Goal: Task Accomplishment & Management: Use online tool/utility

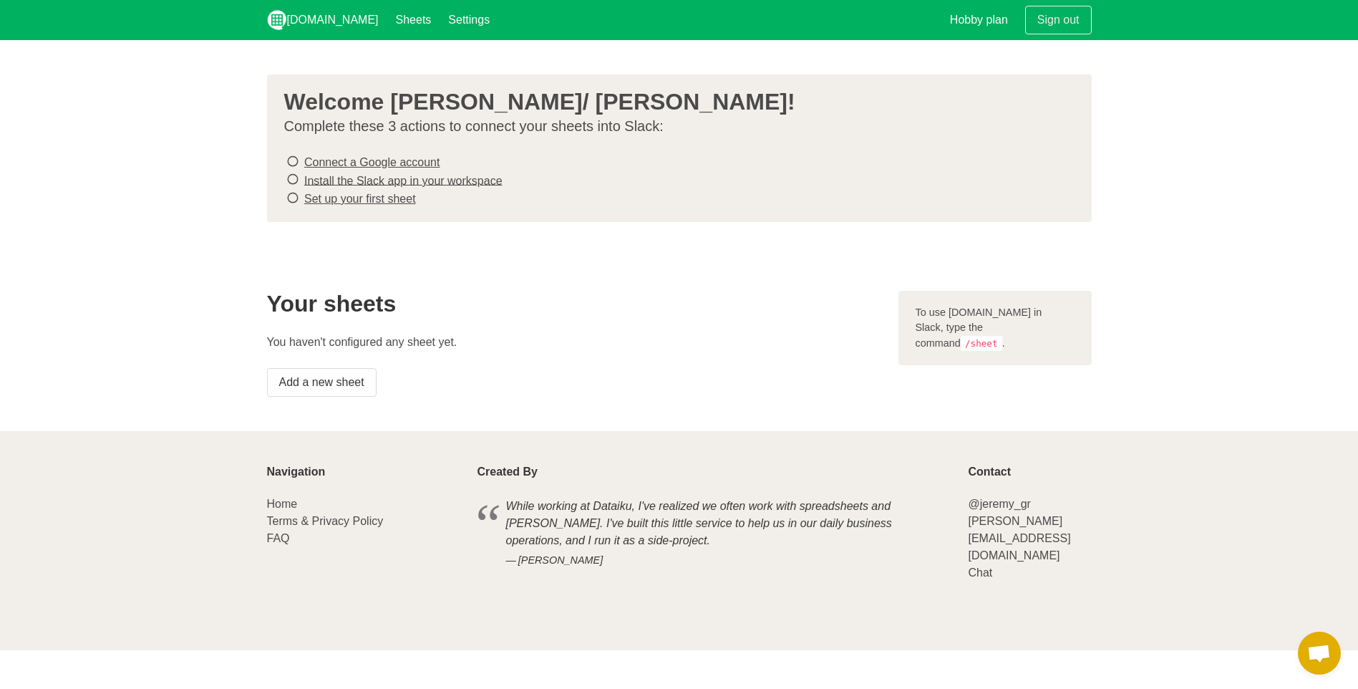
click at [292, 164] on icon at bounding box center [292, 161] width 13 height 19
click at [382, 160] on link "Connect a Google account" at bounding box center [371, 162] width 135 height 12
click at [323, 180] on link "Install the Slack app in your workspace" at bounding box center [403, 180] width 198 height 12
click at [396, 197] on link "Set up your first sheet" at bounding box center [360, 199] width 112 height 12
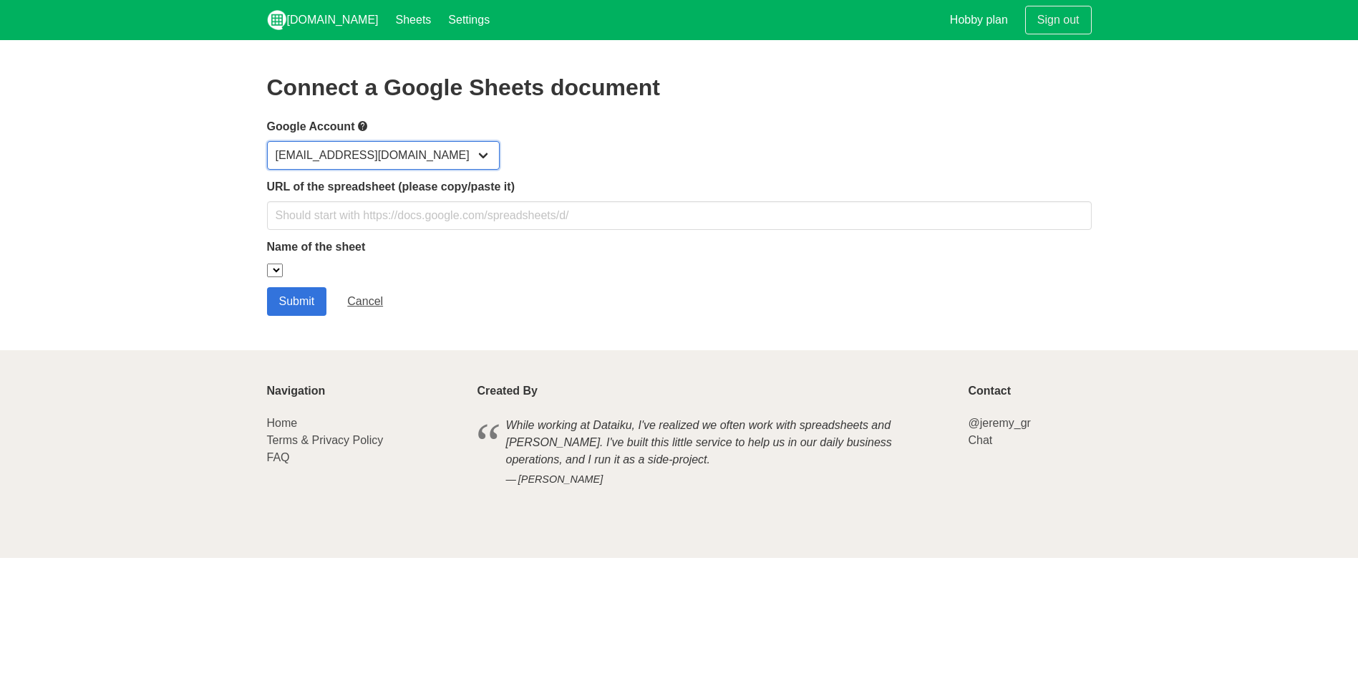
click at [434, 156] on select "ayoericasennett@gmail.com" at bounding box center [383, 155] width 233 height 29
click at [433, 155] on select "ayoericasennett@gmail.com" at bounding box center [383, 155] width 233 height 29
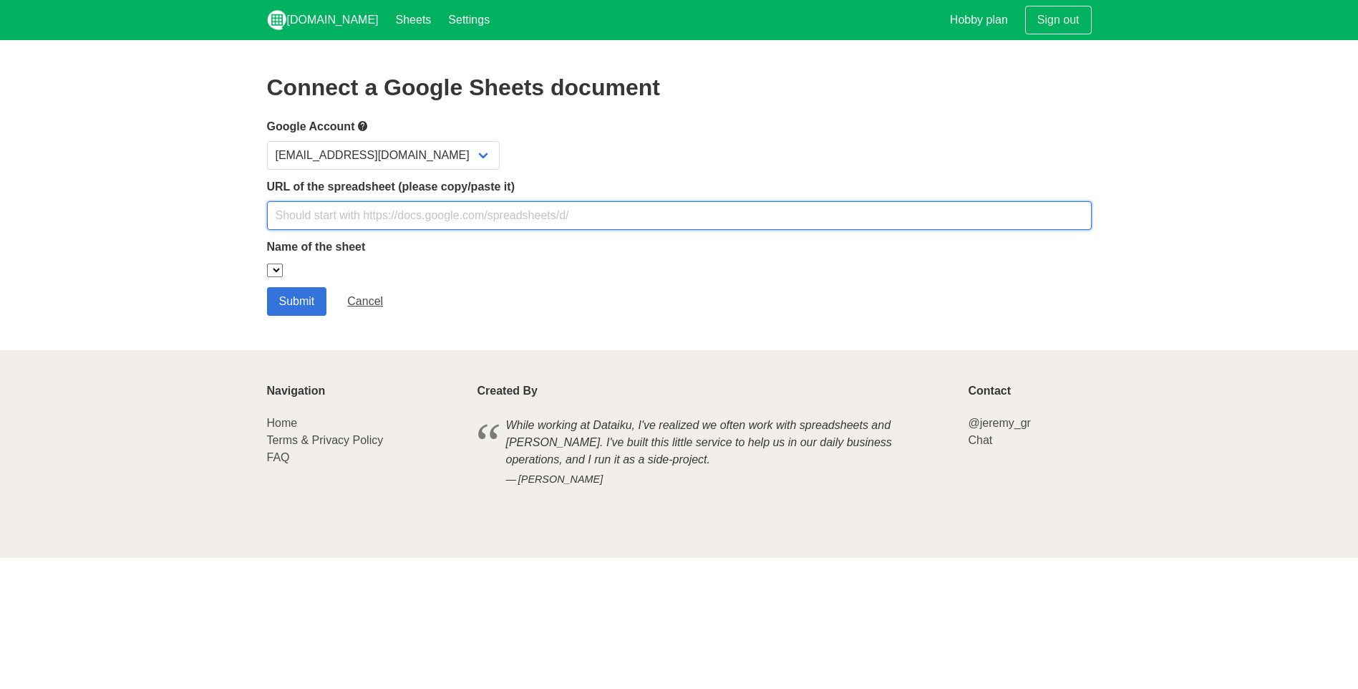
click at [346, 213] on input "text" at bounding box center [679, 215] width 825 height 29
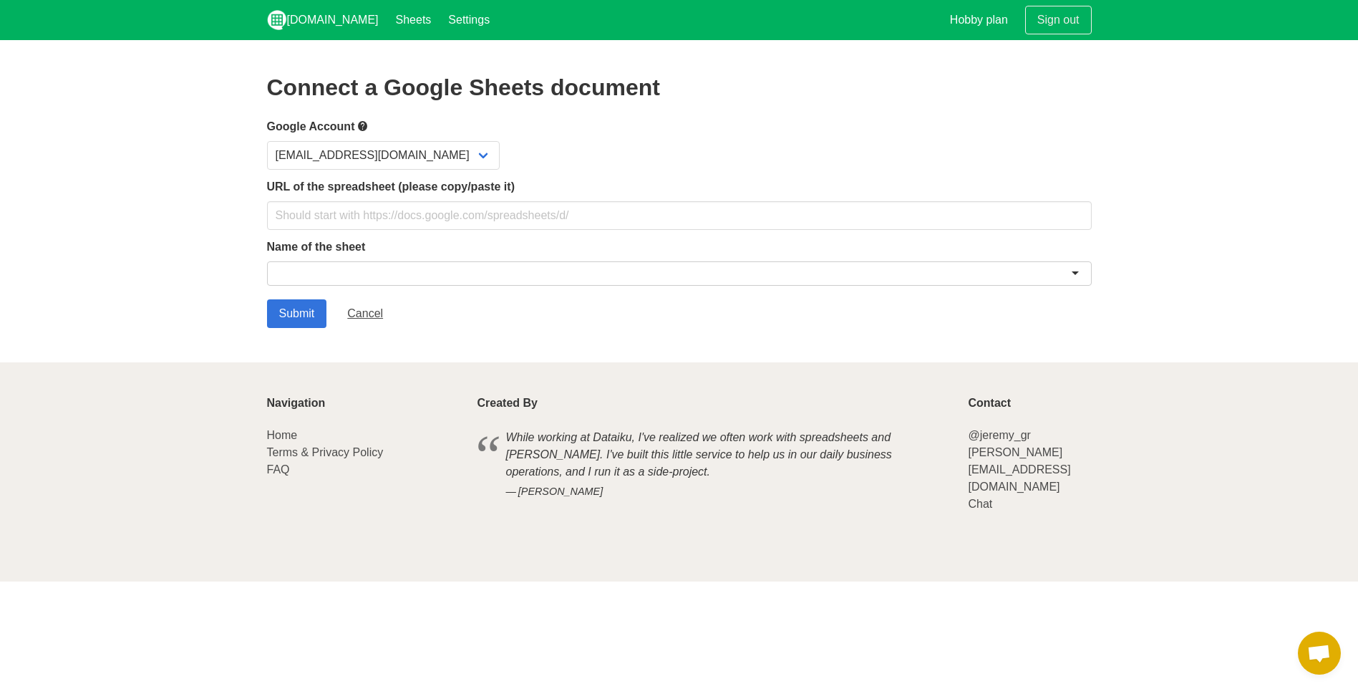
click at [186, 214] on section "Connect a Google Sheets document Google Account ayoericasennett@gmail.com URL o…" at bounding box center [679, 201] width 1358 height 322
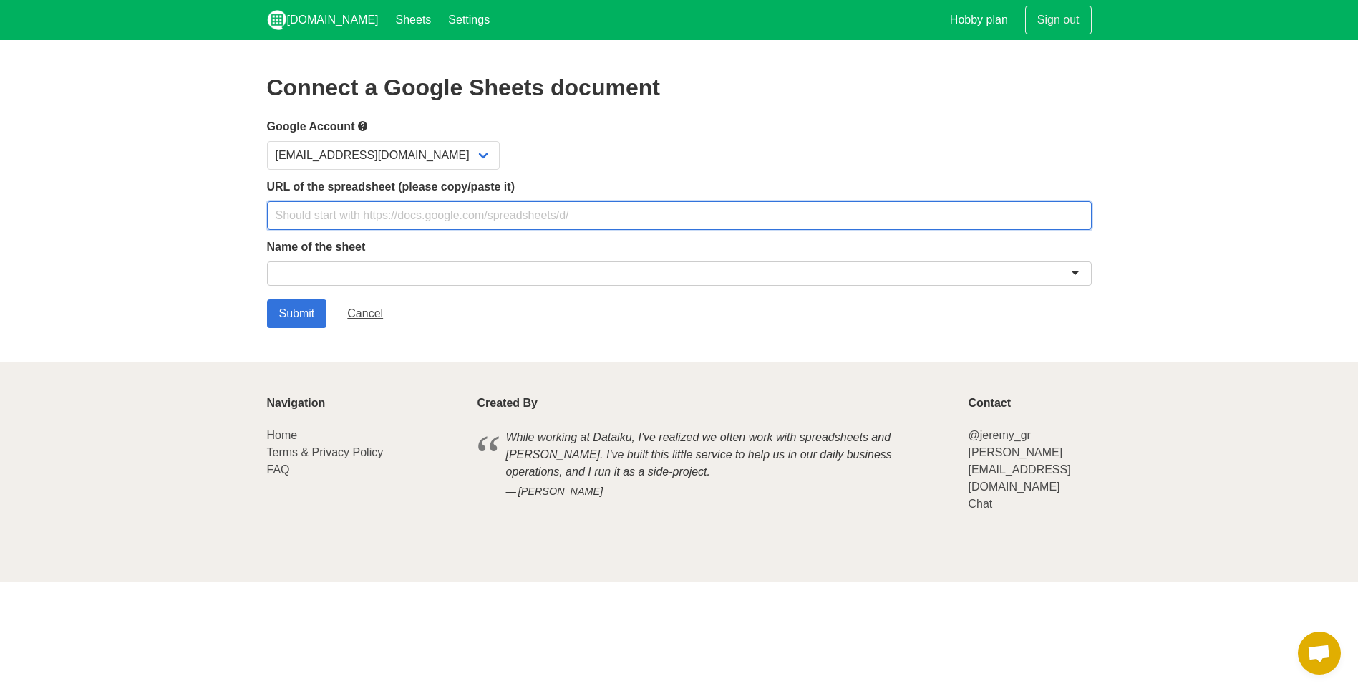
click at [309, 220] on input "text" at bounding box center [679, 215] width 825 height 29
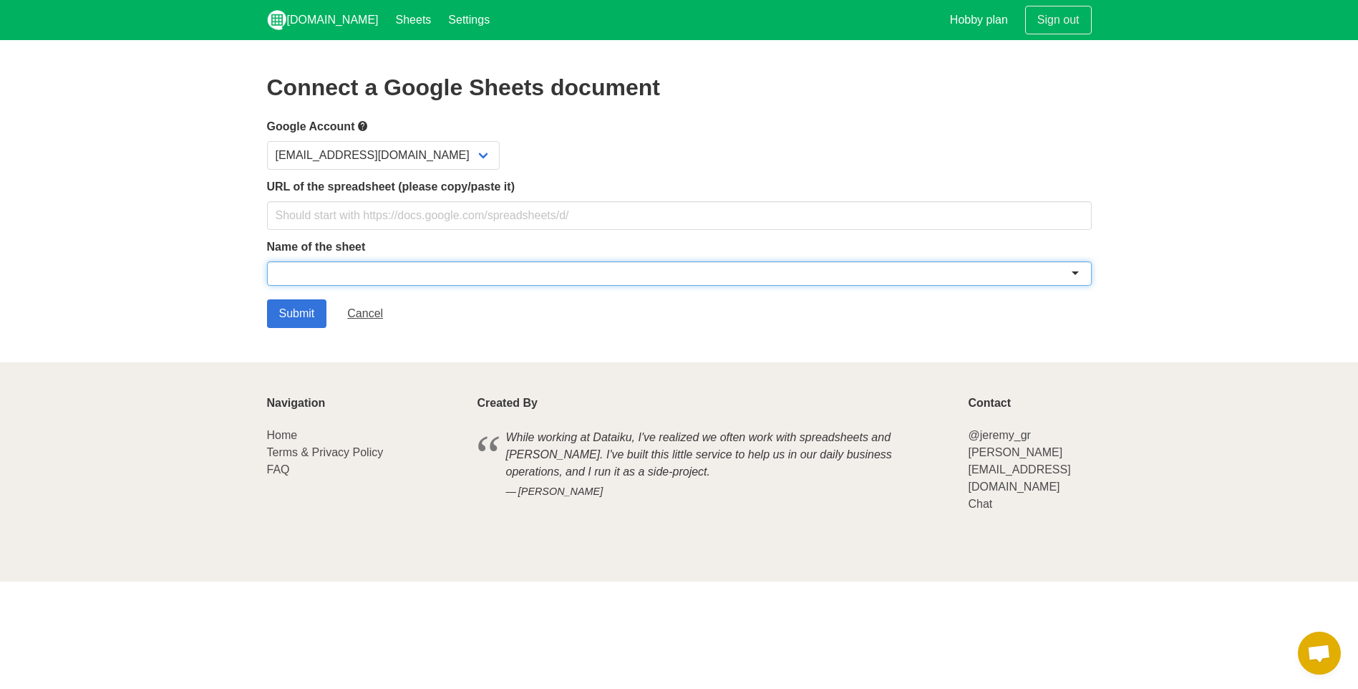
click at [321, 273] on div at bounding box center [679, 273] width 825 height 24
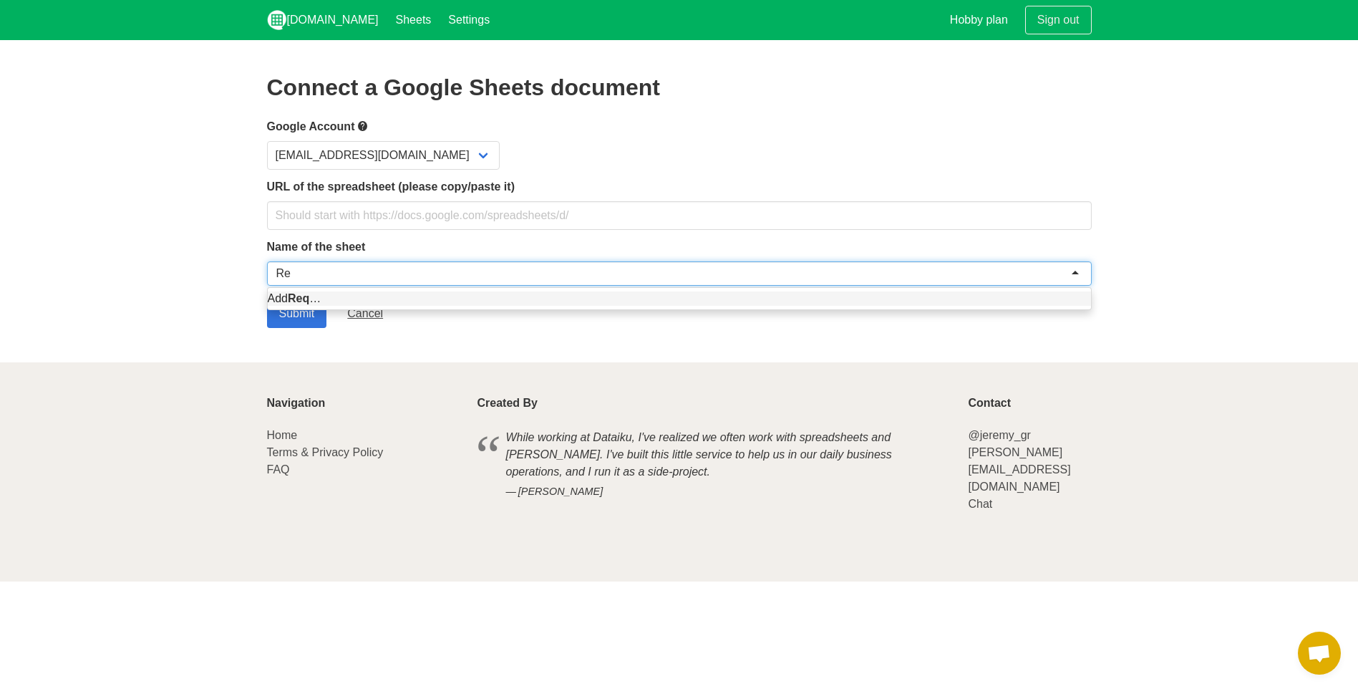
type input "R"
type input "E"
drag, startPoint x: 330, startPoint y: 274, endPoint x: 319, endPoint y: 274, distance: 11.5
click at [319, 274] on input "select-one" at bounding box center [318, 273] width 84 height 14
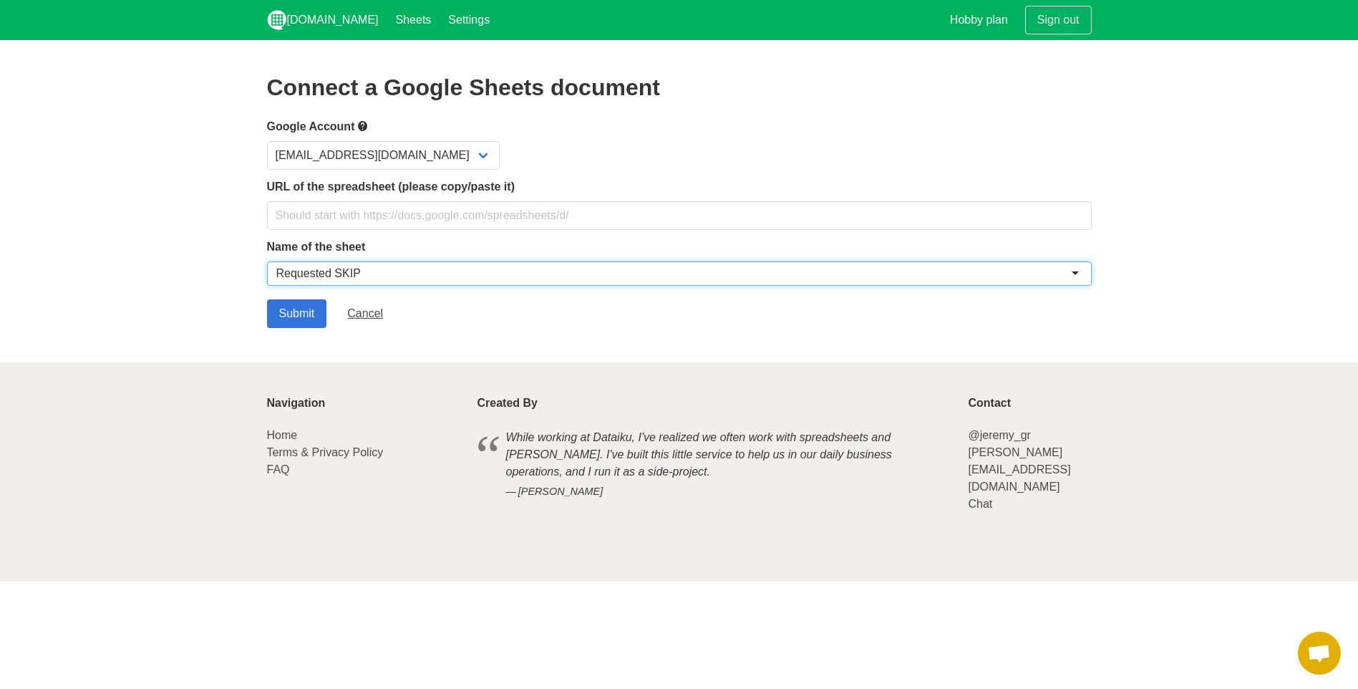
click at [373, 275] on div at bounding box center [679, 273] width 825 height 24
click at [372, 270] on div at bounding box center [679, 273] width 825 height 24
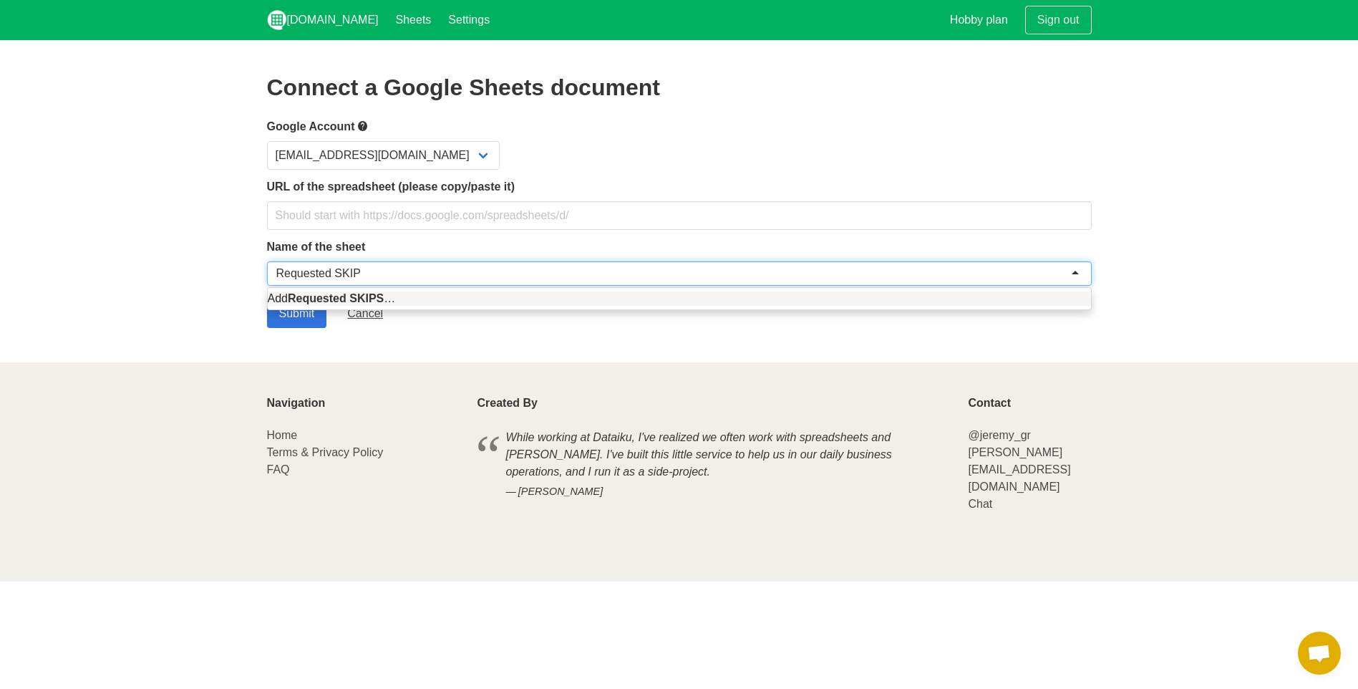
drag, startPoint x: 308, startPoint y: 276, endPoint x: 277, endPoint y: 277, distance: 30.8
click at [301, 276] on input "select-one" at bounding box center [318, 273] width 84 height 14
type input "Requested SKIPS"
click at [162, 291] on section "Connect a Google Sheets document Google Account ayoericasennett@gmail.com URL o…" at bounding box center [679, 201] width 1358 height 322
click at [363, 268] on div "Requested SKIPS" at bounding box center [679, 273] width 825 height 24
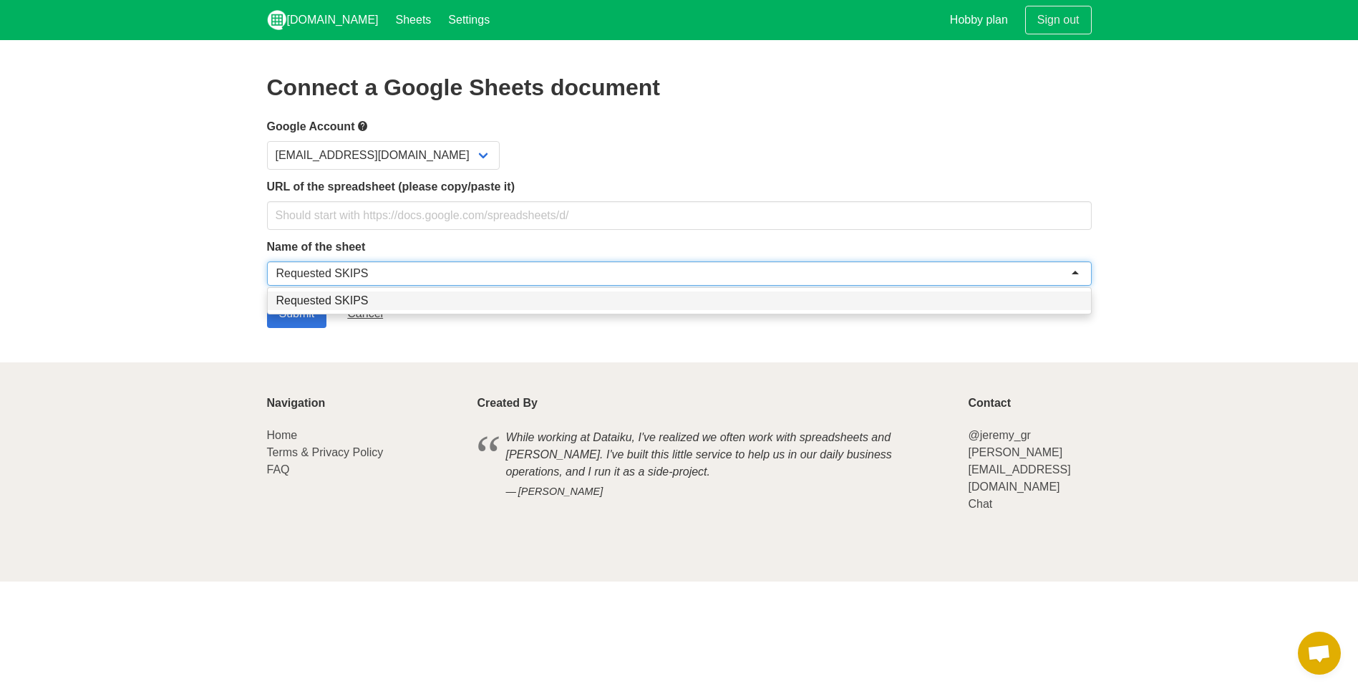
drag, startPoint x: 342, startPoint y: 275, endPoint x: 333, endPoint y: 275, distance: 8.6
click at [333, 275] on div "Requested SKIPS" at bounding box center [679, 273] width 825 height 24
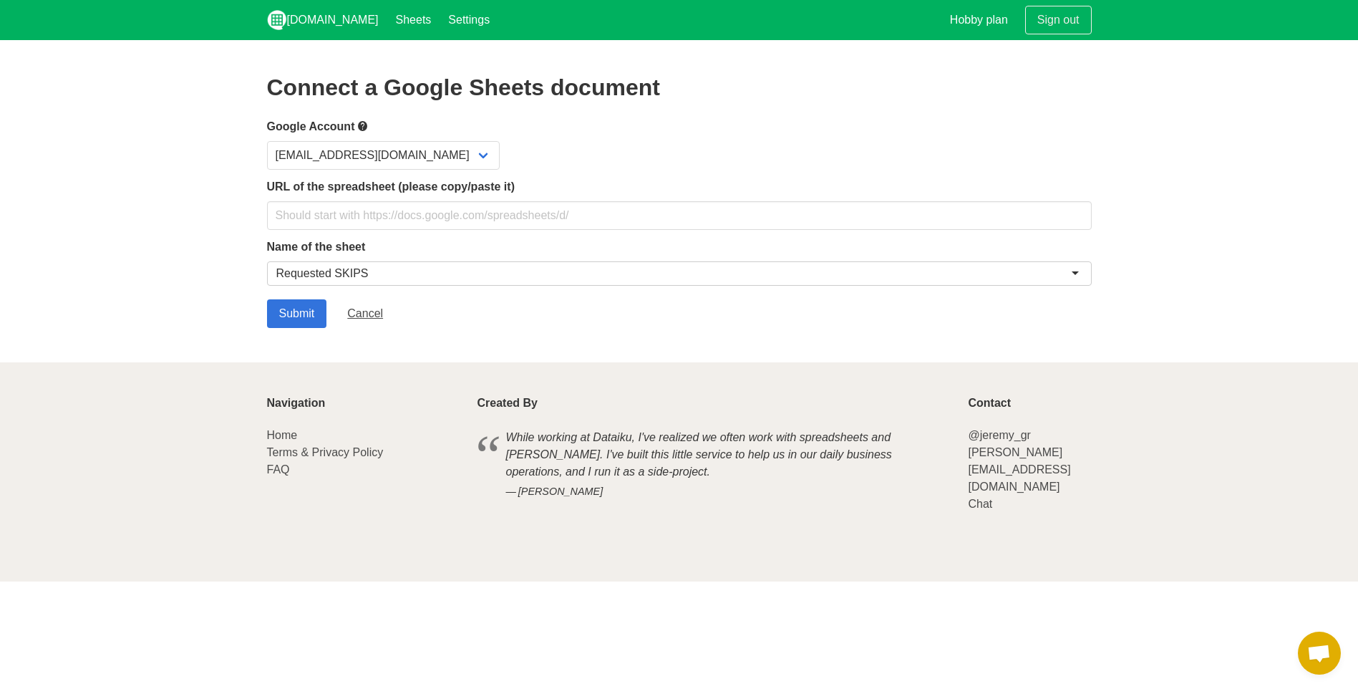
click at [367, 271] on div "Requested SKIPS" at bounding box center [679, 273] width 825 height 24
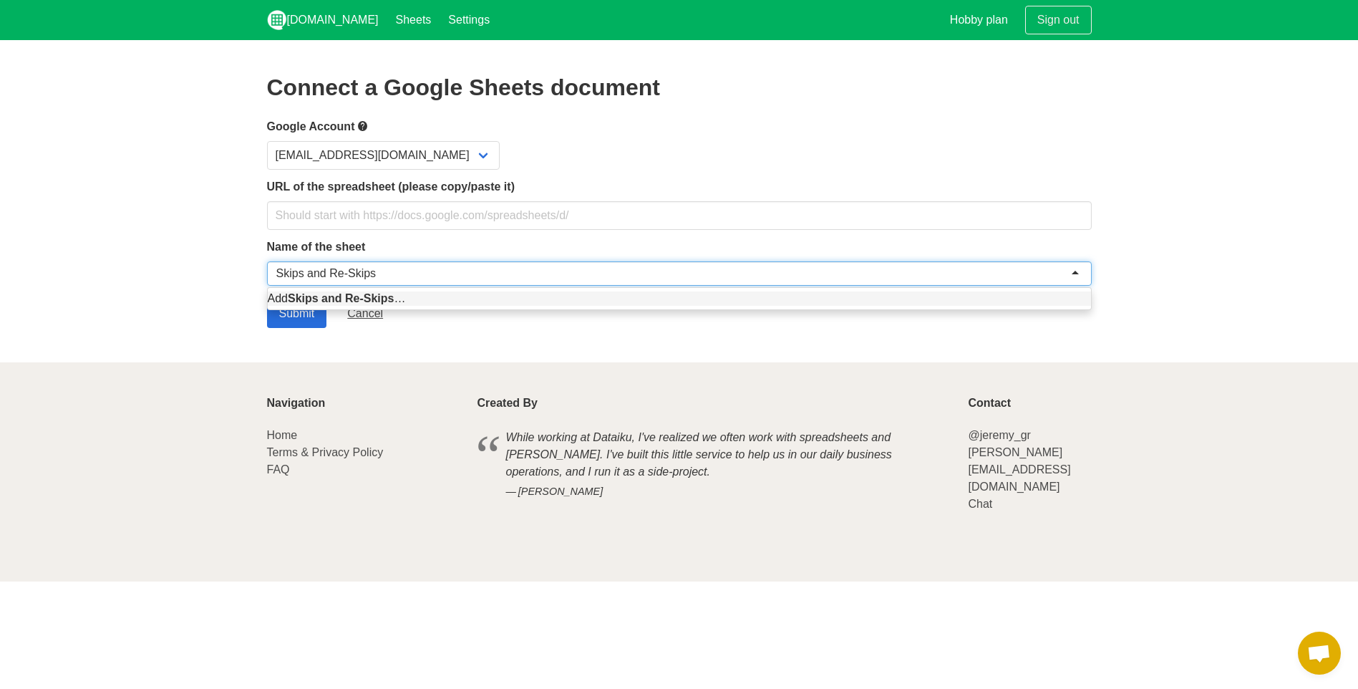
type input "Skips and Re-Skips"
click at [306, 321] on input "Submit" at bounding box center [297, 313] width 60 height 29
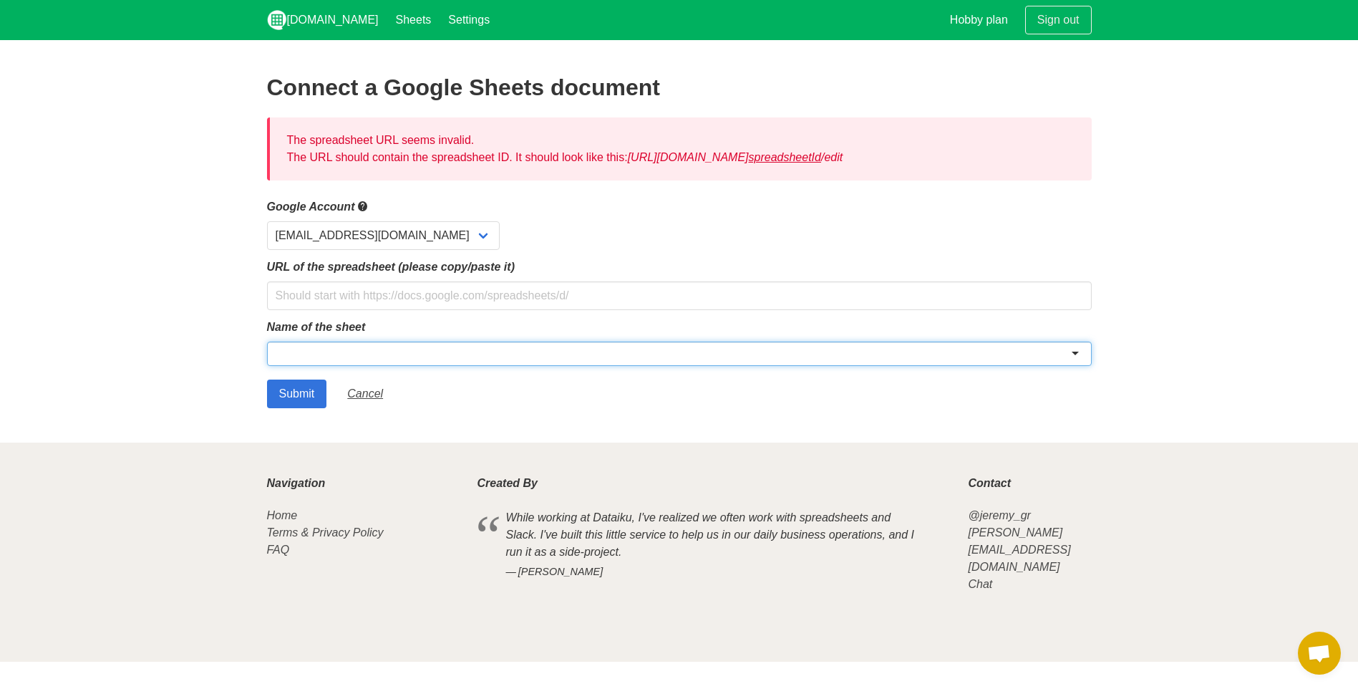
click at [332, 349] on div at bounding box center [679, 354] width 825 height 24
click at [438, 231] on select "[EMAIL_ADDRESS][DOMAIN_NAME]" at bounding box center [383, 235] width 233 height 29
click at [567, 231] on div "[EMAIL_ADDRESS][DOMAIN_NAME]" at bounding box center [679, 235] width 825 height 29
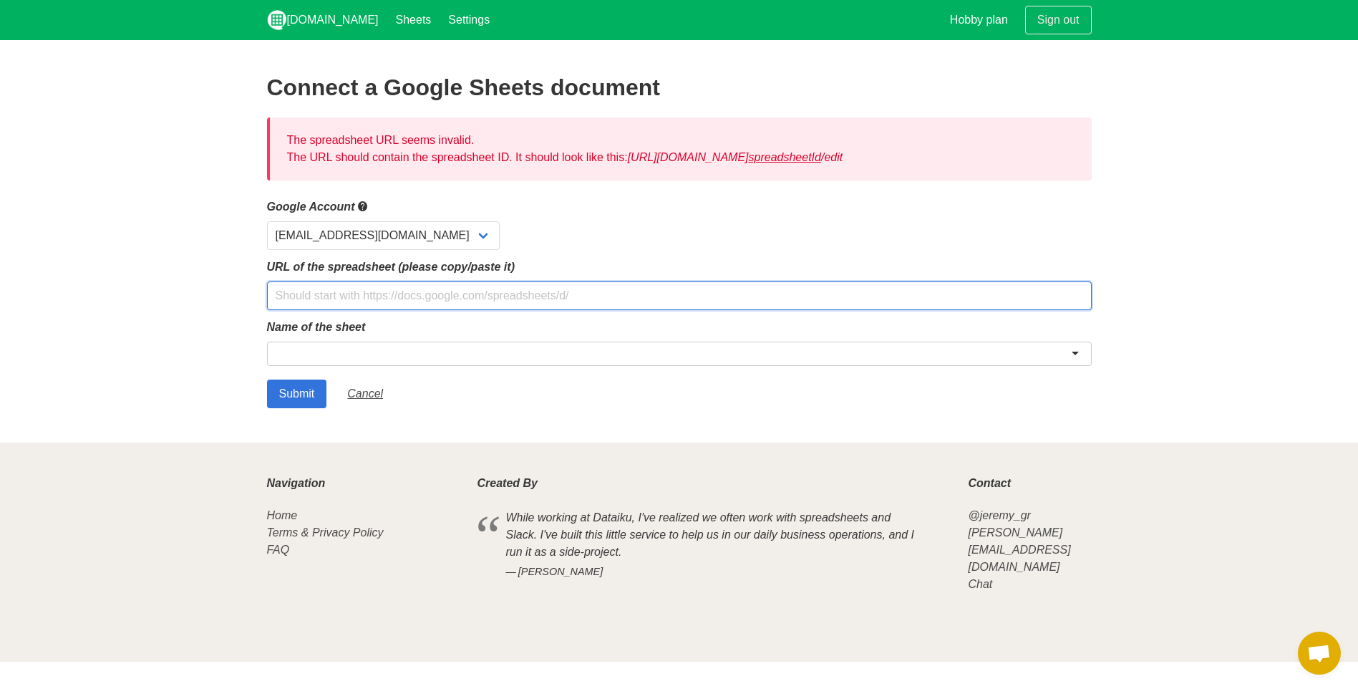
click at [315, 303] on input "text" at bounding box center [679, 295] width 825 height 29
click at [733, 205] on label "Google Account" at bounding box center [679, 207] width 825 height 18
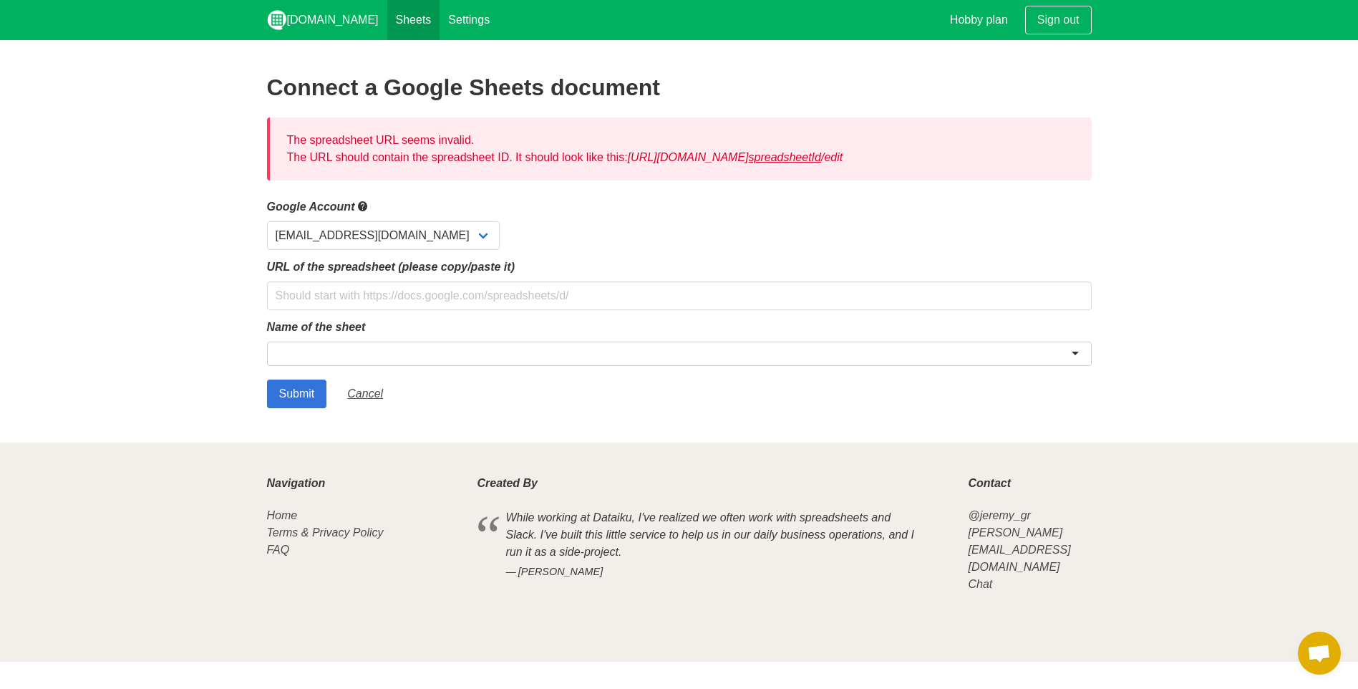
click at [387, 16] on link "Sheets" at bounding box center [413, 20] width 53 height 40
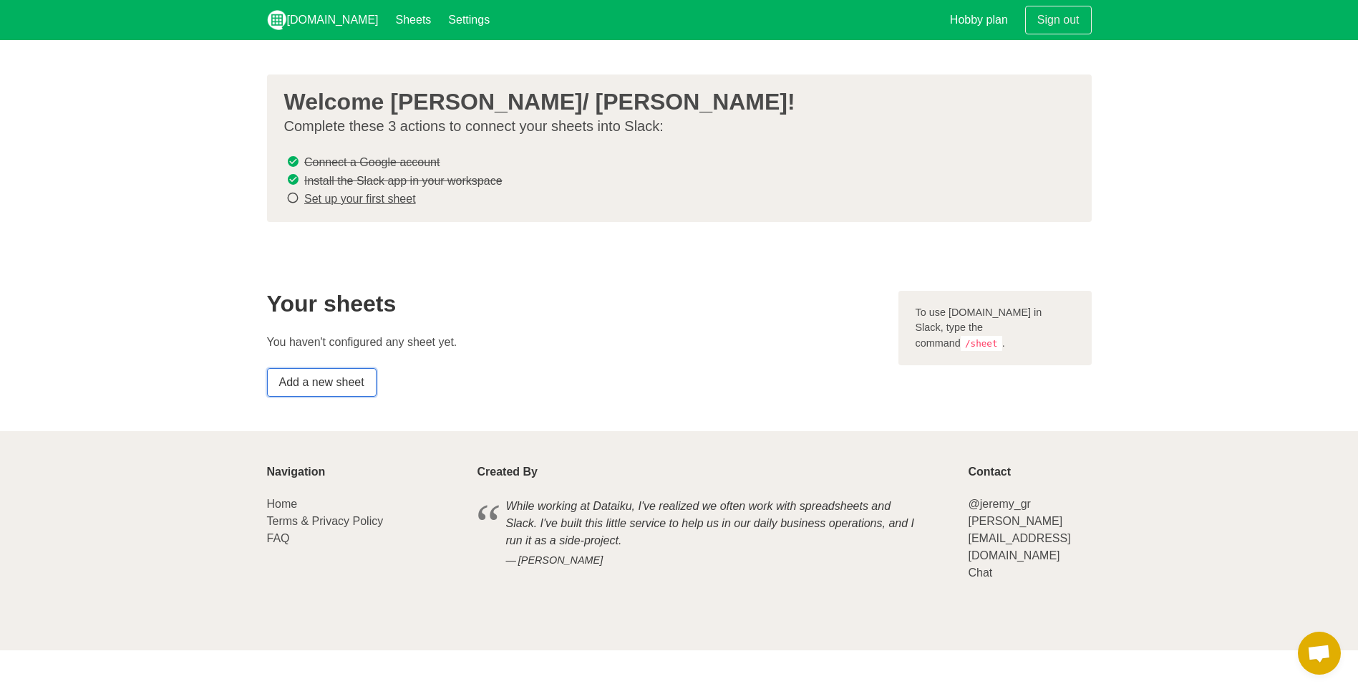
click at [347, 382] on link "Add a new sheet" at bounding box center [322, 382] width 110 height 29
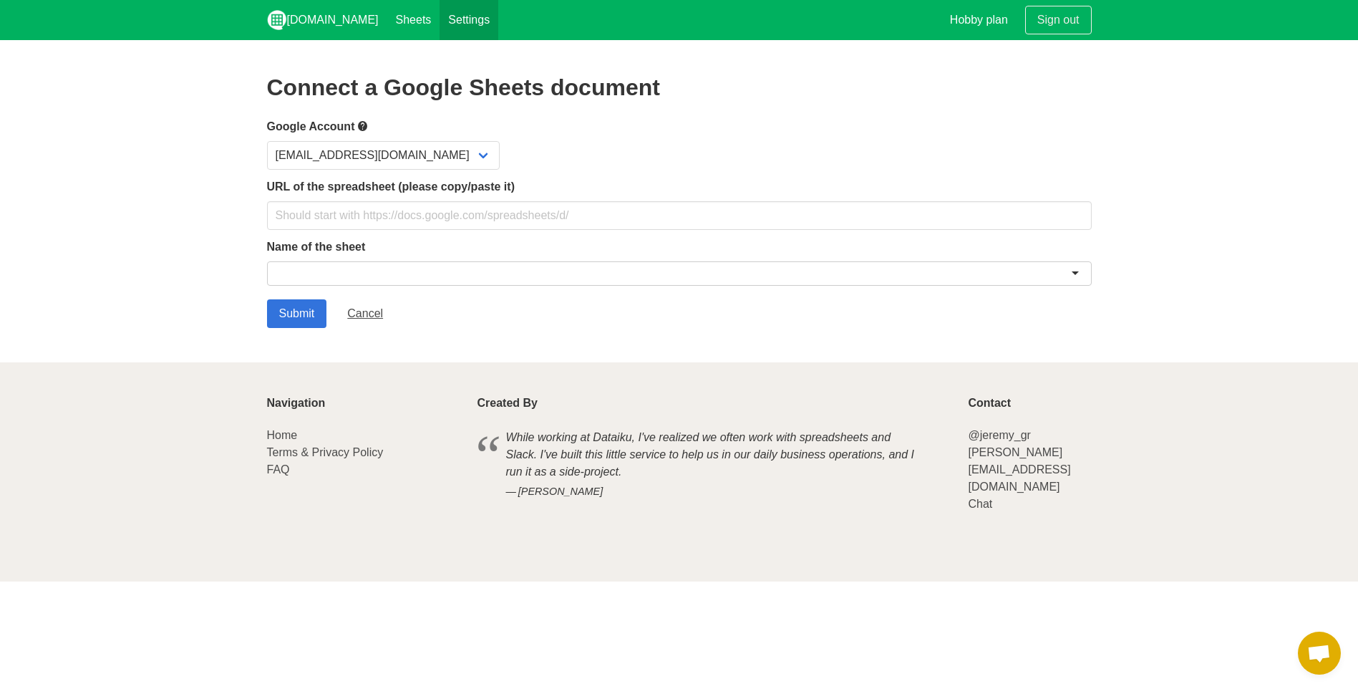
click at [440, 24] on link "Settings" at bounding box center [469, 20] width 59 height 40
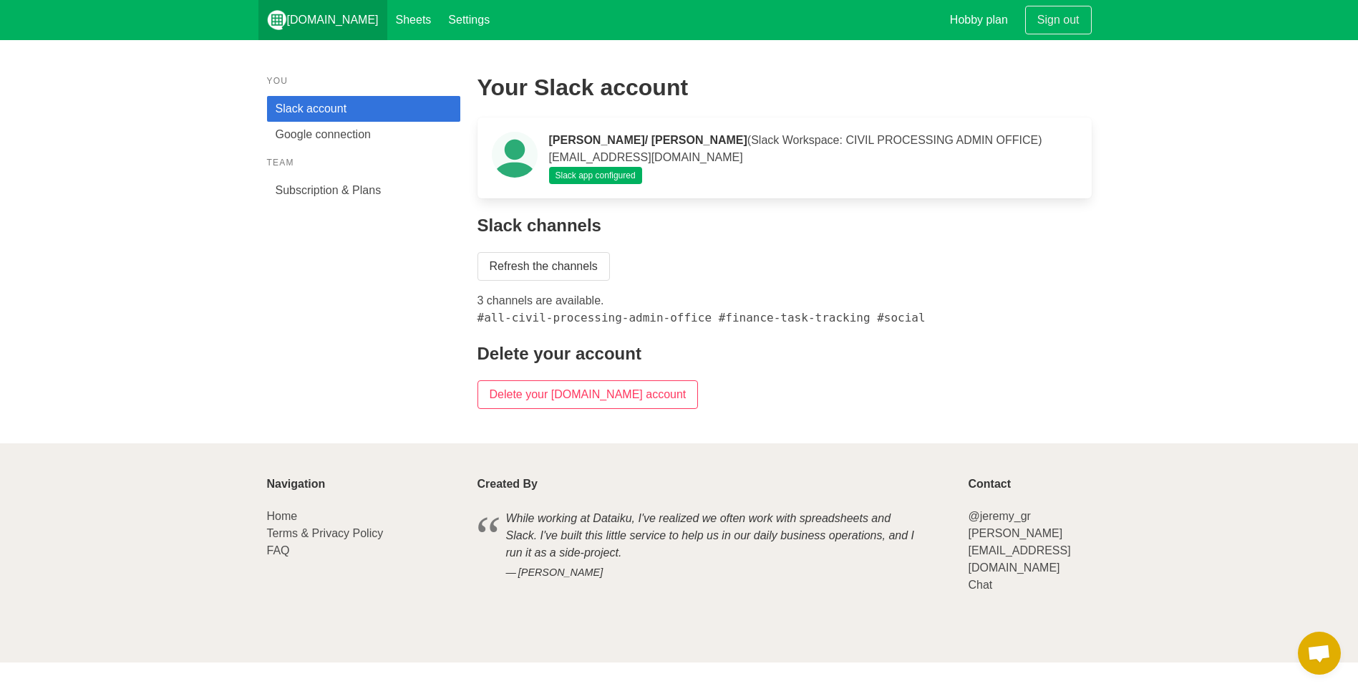
click at [326, 18] on link "[DOMAIN_NAME]" at bounding box center [322, 20] width 129 height 40
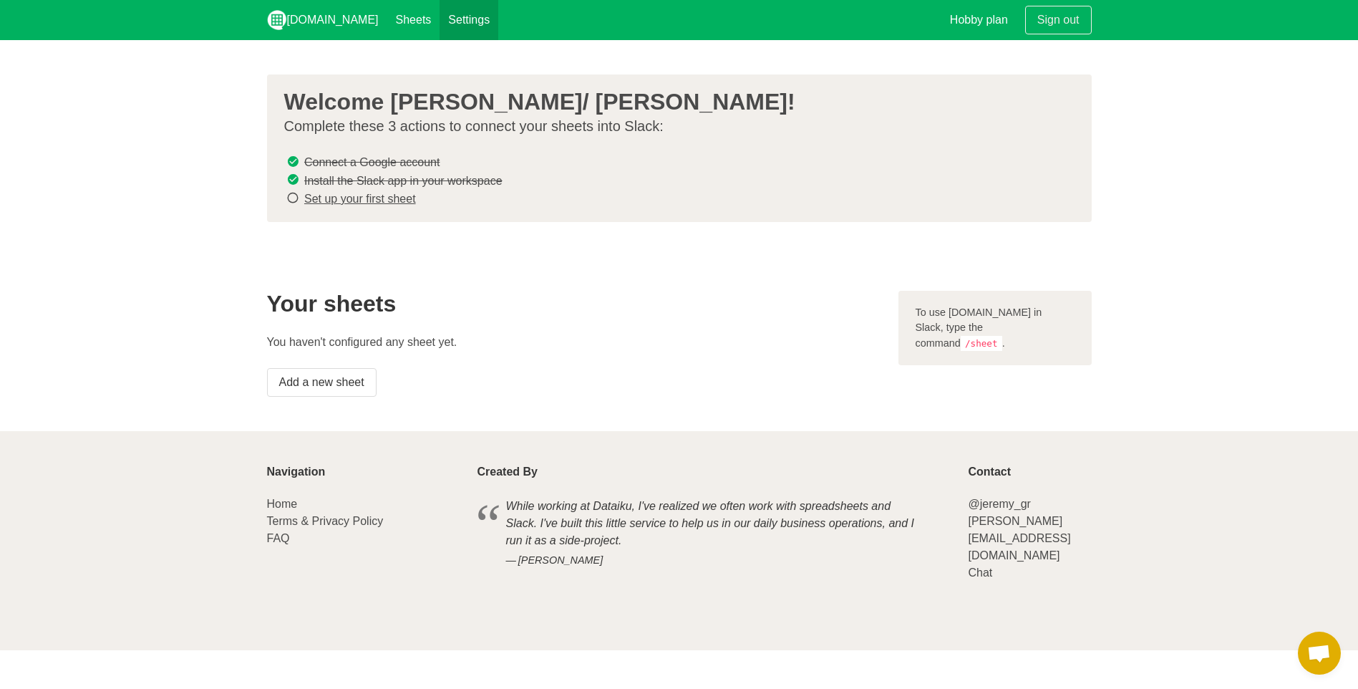
click at [440, 28] on link "Settings" at bounding box center [469, 20] width 59 height 40
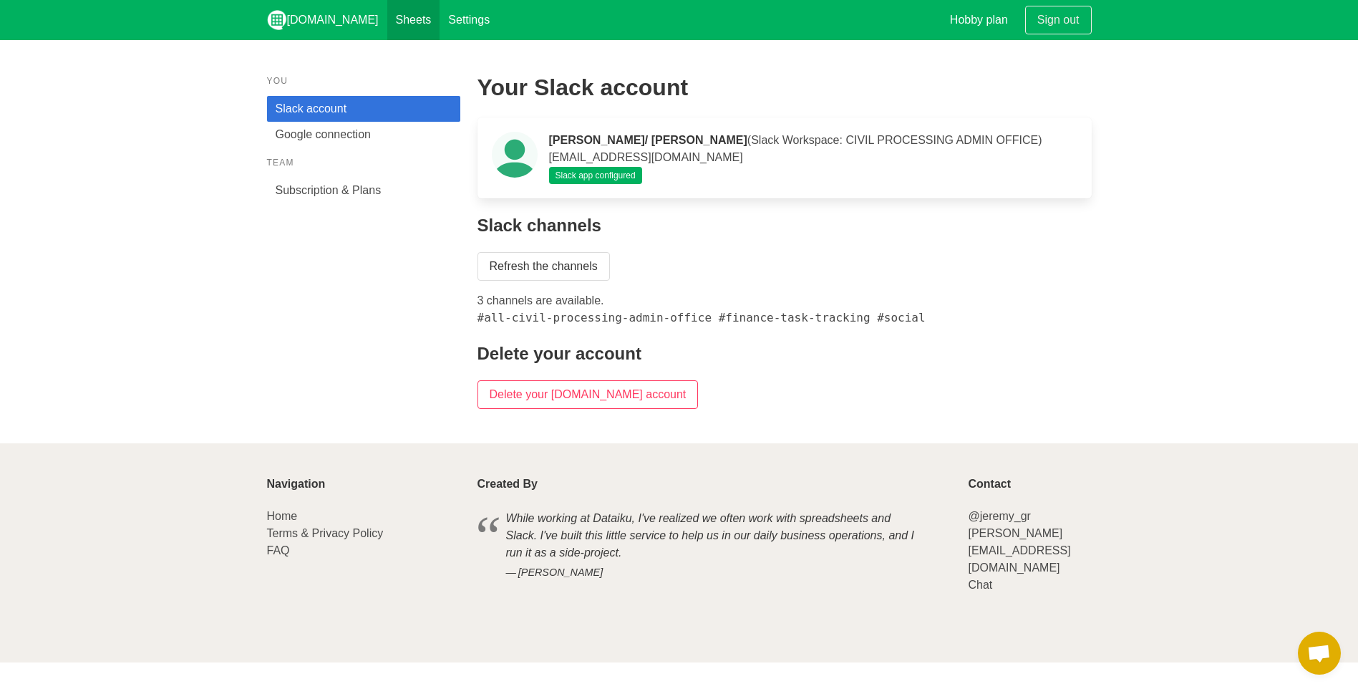
click at [391, 25] on link "Sheets" at bounding box center [413, 20] width 53 height 40
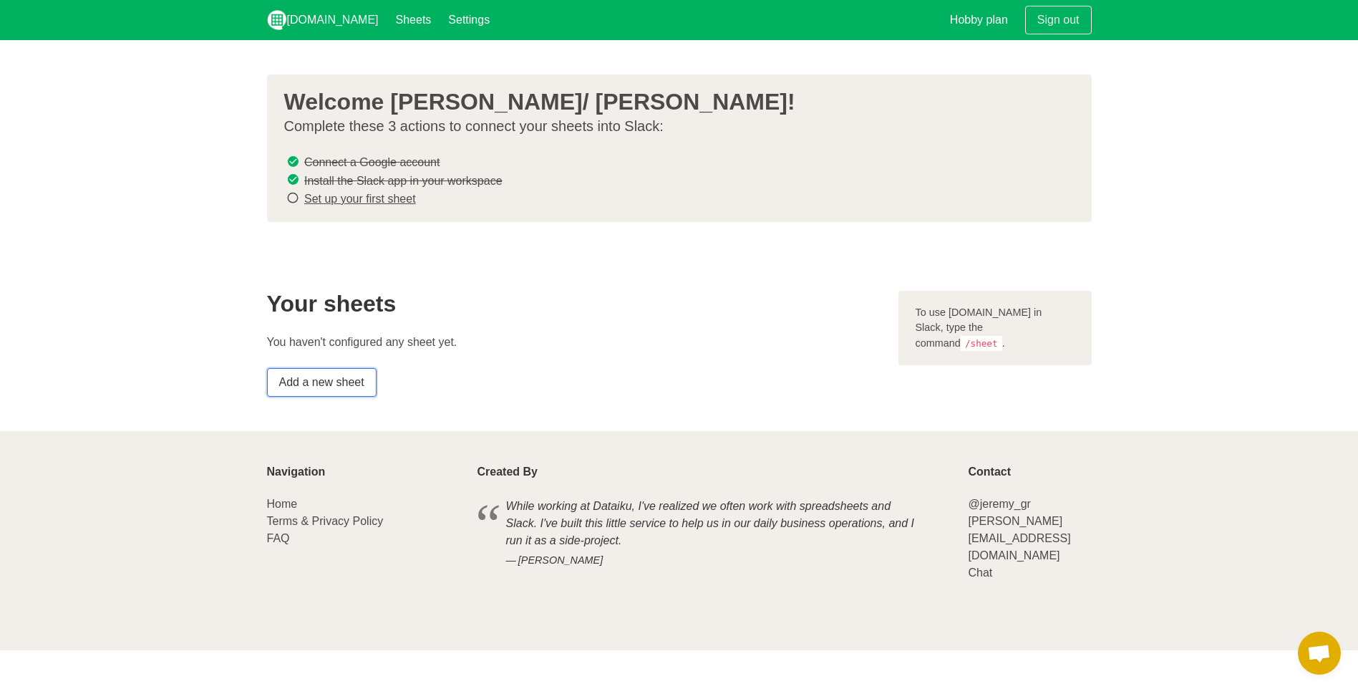
click at [334, 385] on link "Add a new sheet" at bounding box center [322, 382] width 110 height 29
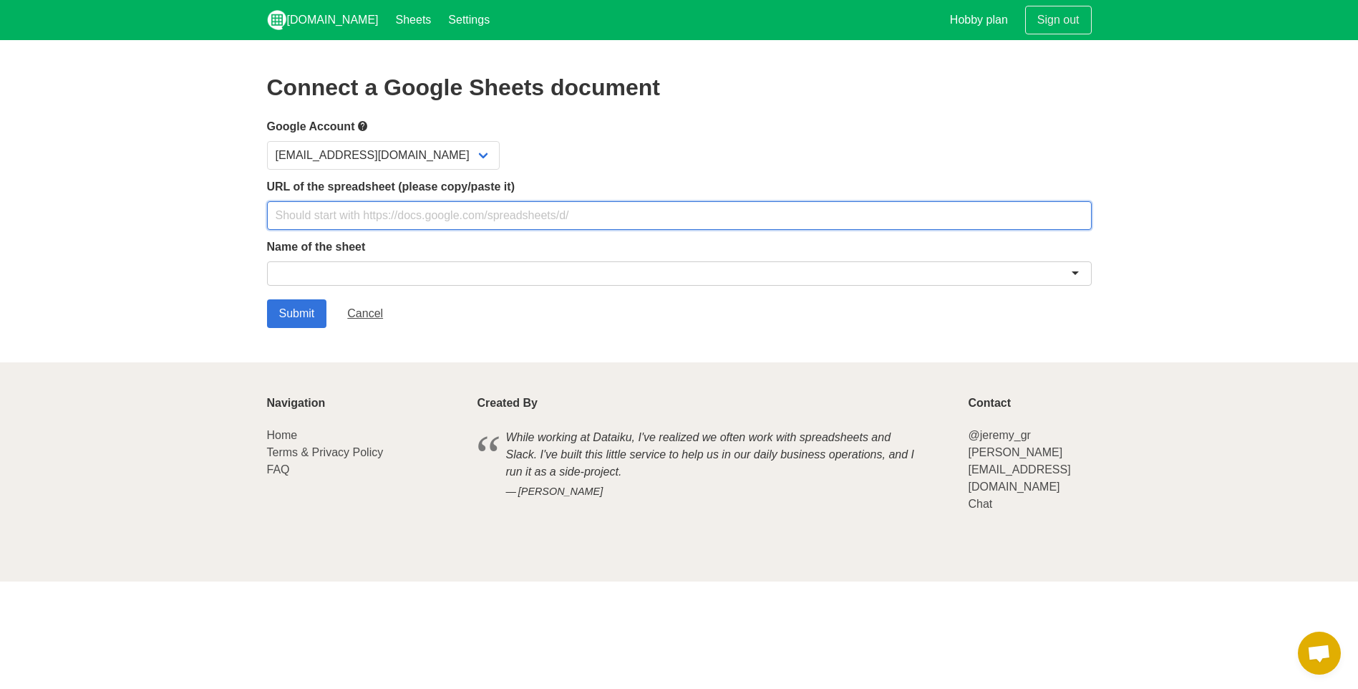
click at [346, 211] on input "text" at bounding box center [679, 215] width 825 height 29
click at [290, 224] on input "text" at bounding box center [679, 215] width 825 height 29
click at [322, 206] on input "text" at bounding box center [679, 215] width 825 height 29
type input "skipsreskips"
drag, startPoint x: 276, startPoint y: 220, endPoint x: 227, endPoint y: 216, distance: 49.6
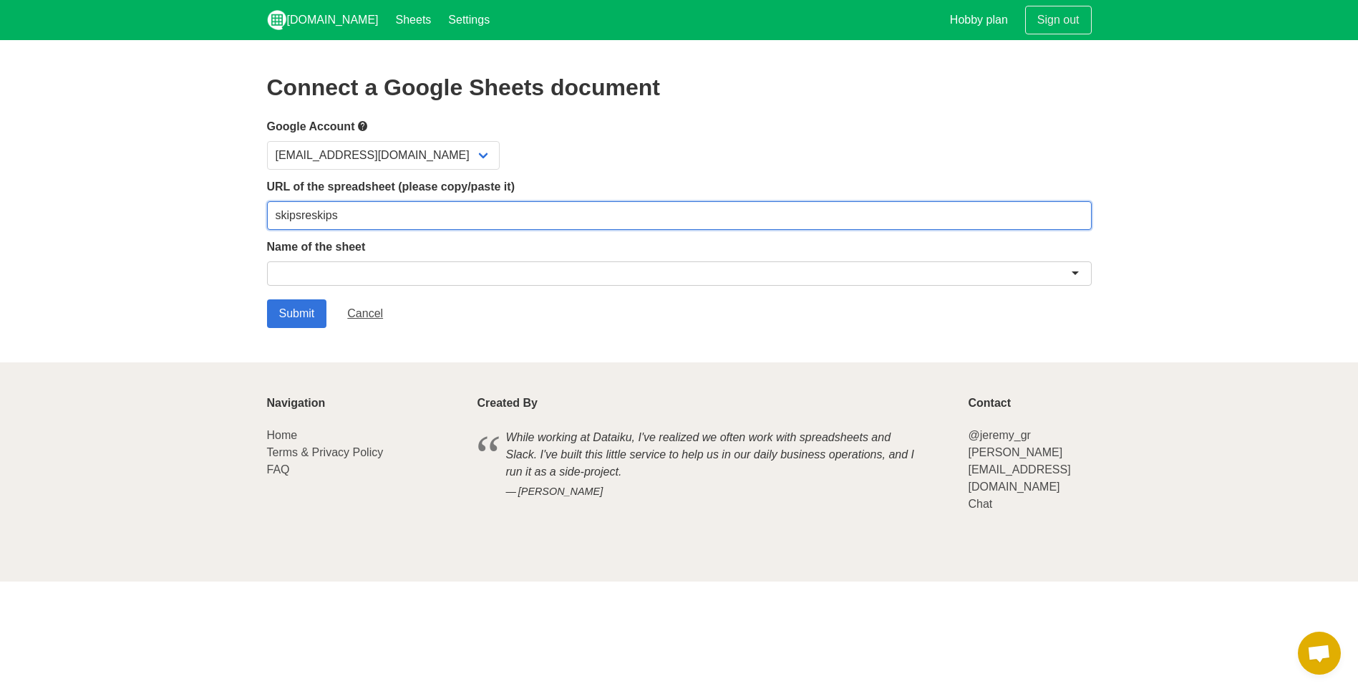
click at [243, 216] on section "Connect a Google Sheets document Google Account [EMAIL_ADDRESS][DOMAIN_NAME] UR…" at bounding box center [679, 201] width 1358 height 322
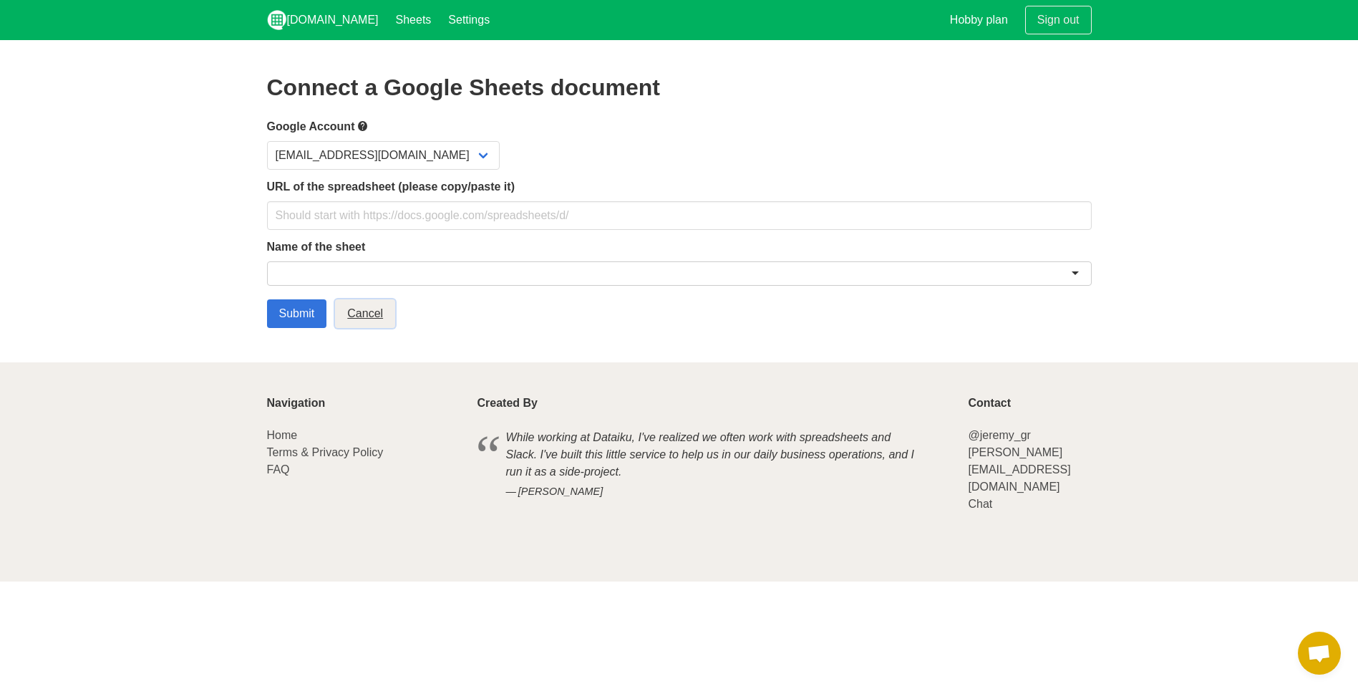
click at [364, 322] on link "Cancel" at bounding box center [365, 313] width 60 height 29
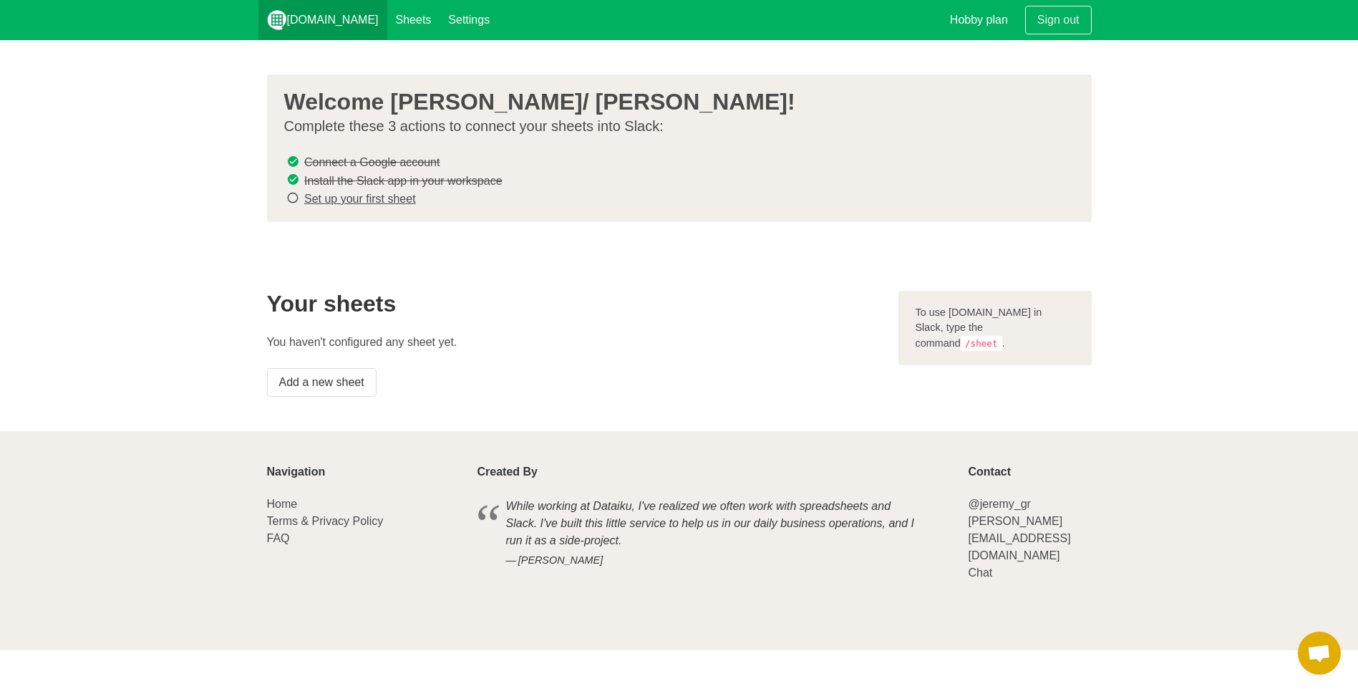
click at [324, 24] on link "[DOMAIN_NAME]" at bounding box center [322, 20] width 129 height 40
click at [387, 14] on link "Sheets" at bounding box center [413, 20] width 53 height 40
click at [440, 26] on link "Settings" at bounding box center [469, 20] width 59 height 40
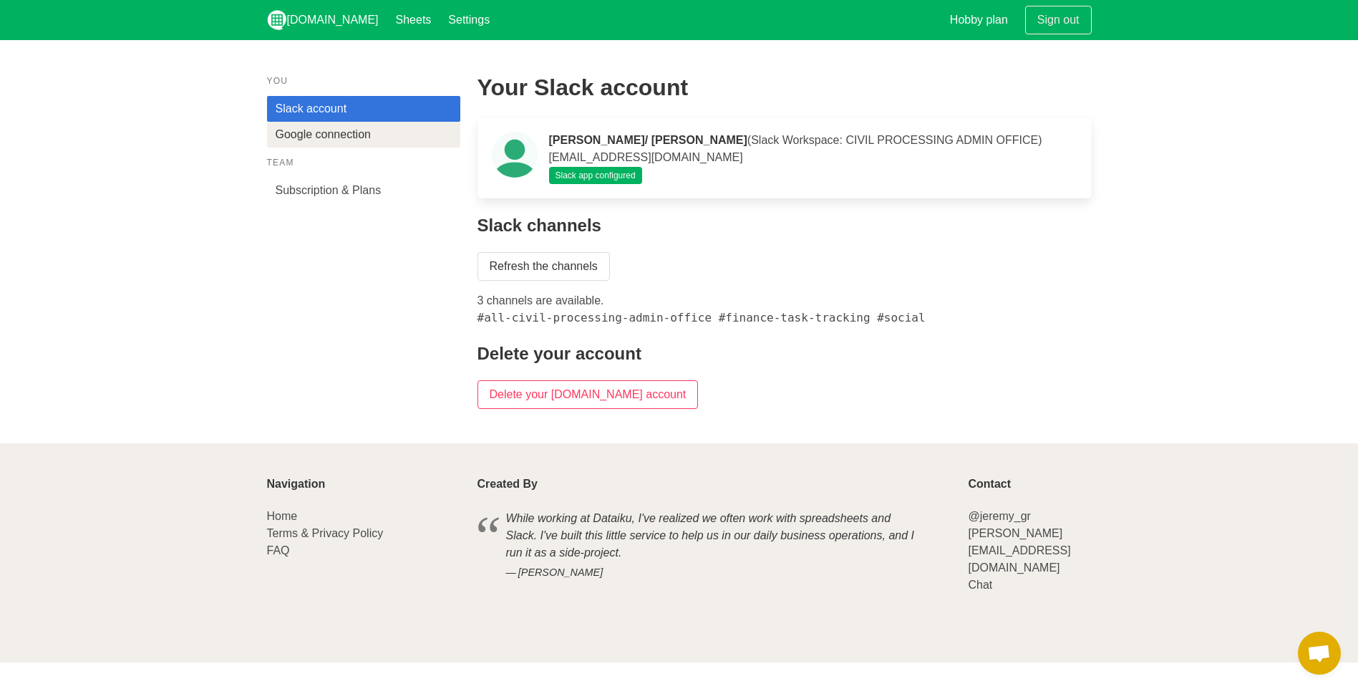
click at [356, 131] on link "Google connection" at bounding box center [363, 135] width 193 height 26
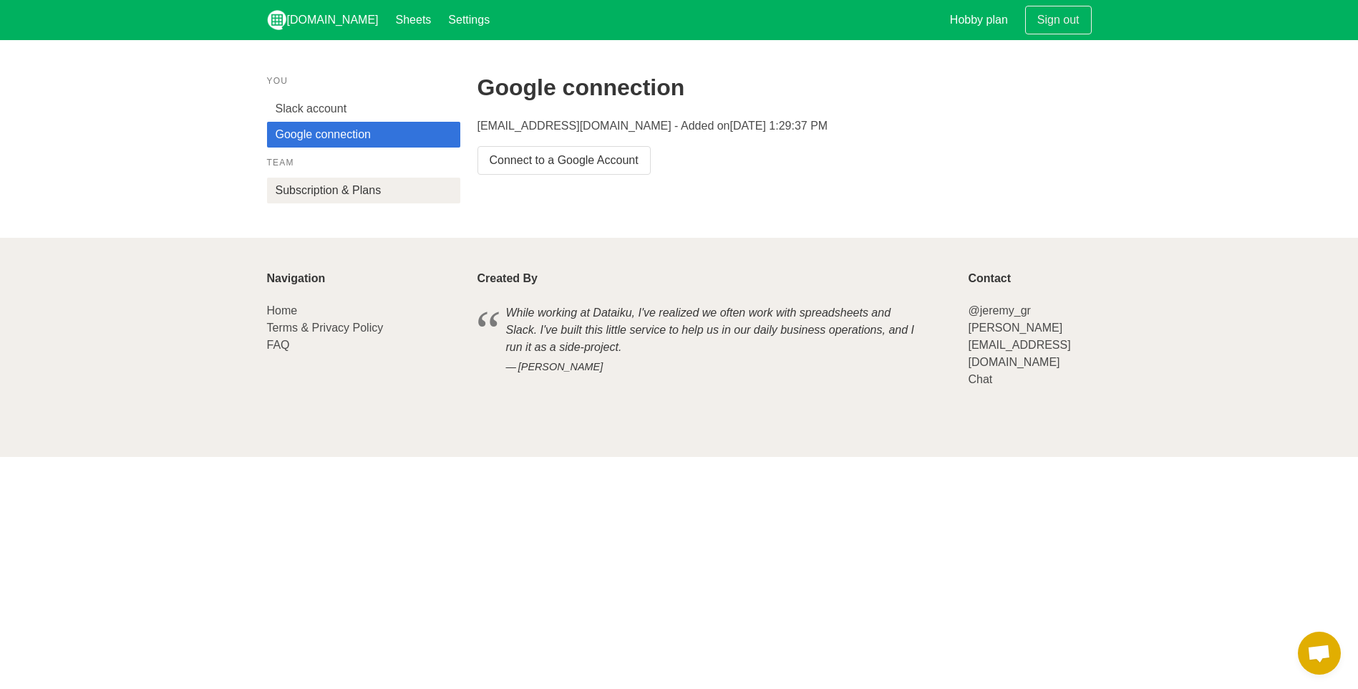
click at [350, 193] on link "Subscription & Plans" at bounding box center [363, 191] width 193 height 26
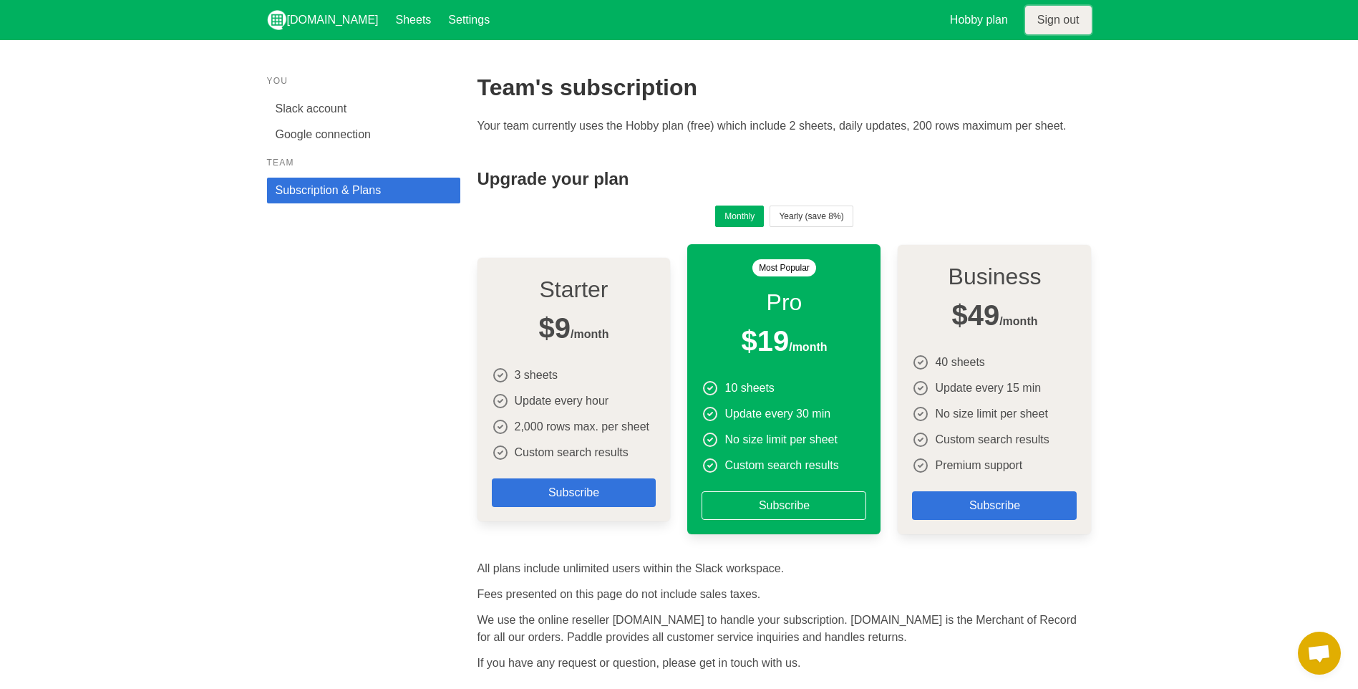
click at [1081, 29] on link "Sign out" at bounding box center [1058, 20] width 67 height 29
